Goal: Transaction & Acquisition: Purchase product/service

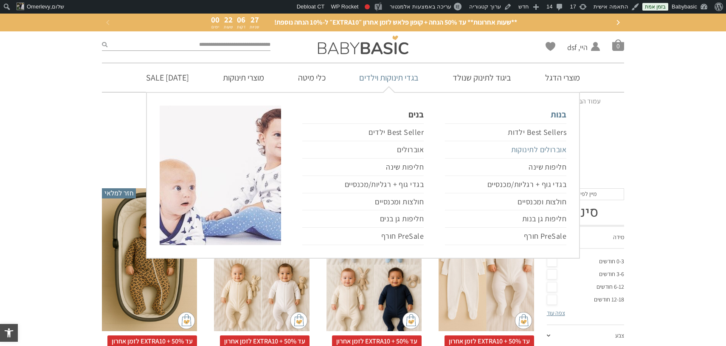
click at [520, 149] on link "אוברולים לתינוקות" at bounding box center [505, 149] width 121 height 17
click at [529, 151] on link "אוברולים לתינוקות" at bounding box center [505, 149] width 121 height 17
